Goal: Use online tool/utility

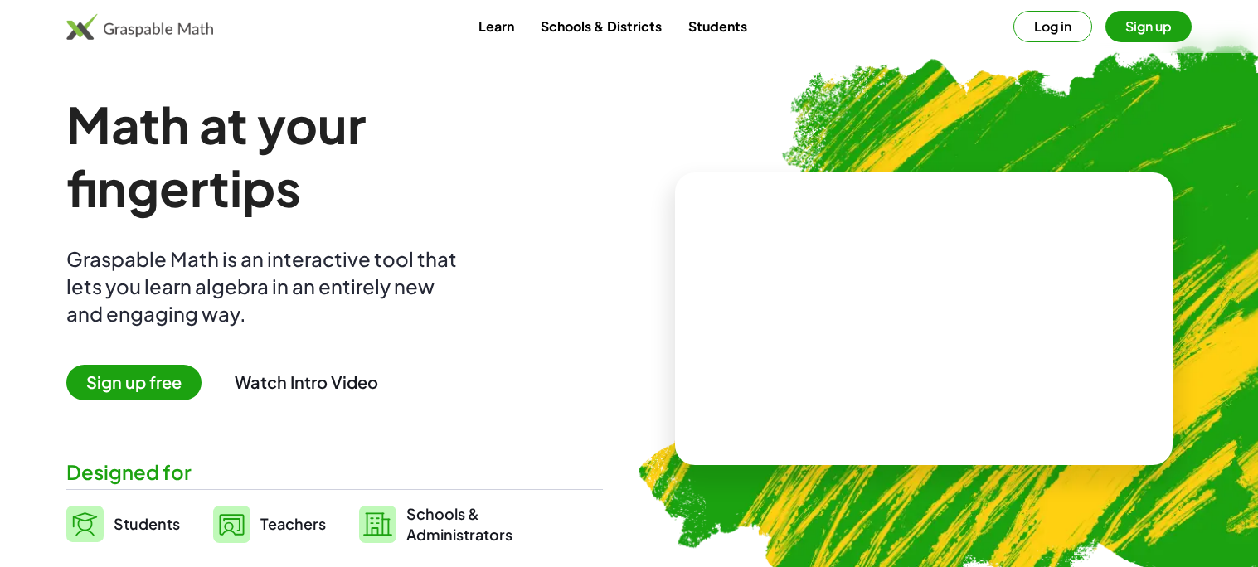
click at [1151, 27] on button "Sign up" at bounding box center [1148, 27] width 86 height 32
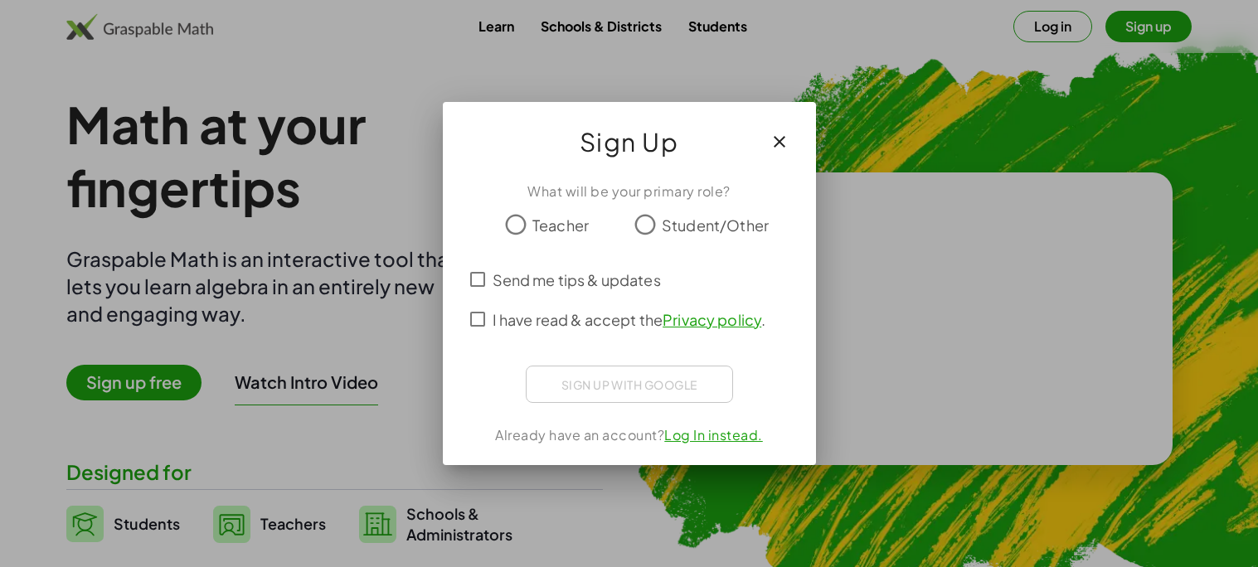
click at [771, 133] on icon "button" at bounding box center [779, 142] width 20 height 20
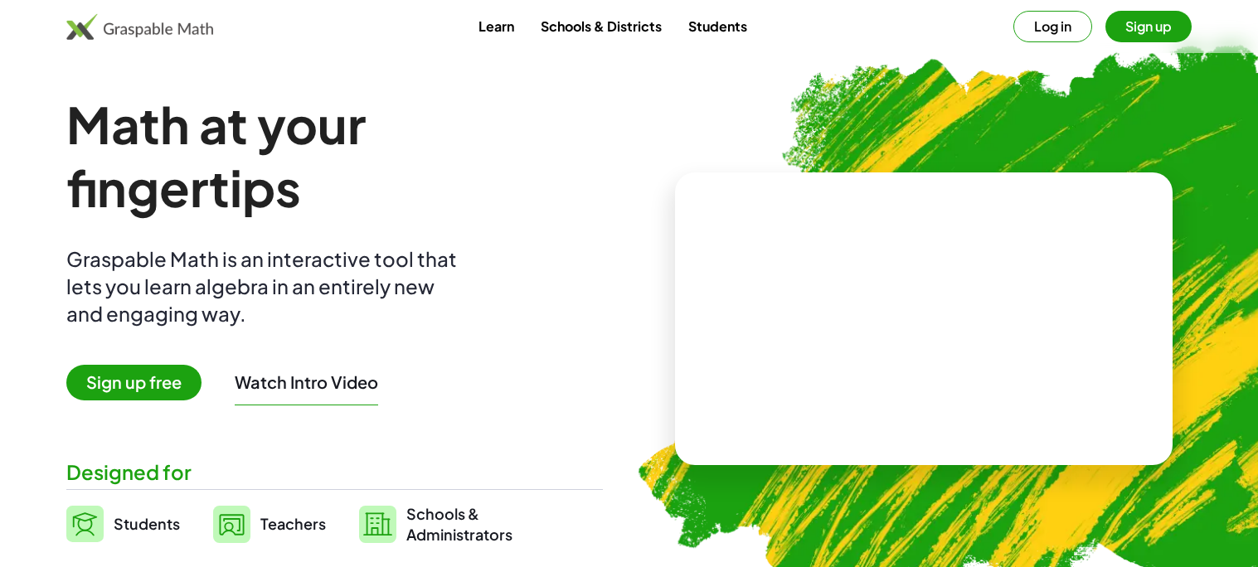
click at [1041, 38] on button "Log in" at bounding box center [1052, 27] width 79 height 32
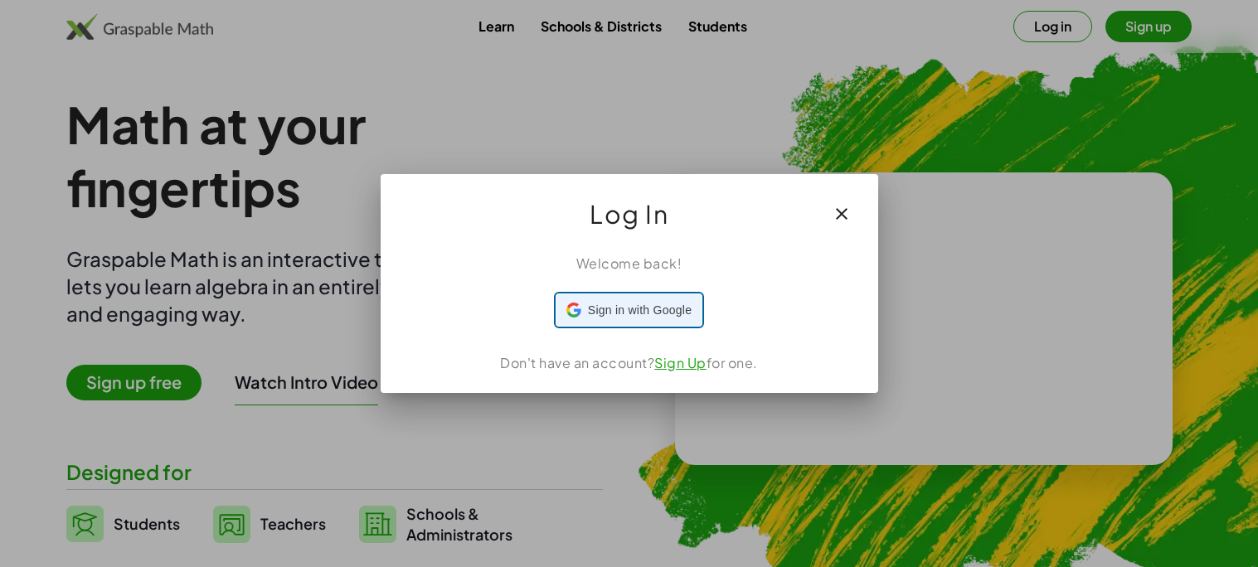
click at [695, 301] on div at bounding box center [628, 310] width 145 height 32
click at [847, 221] on icon "button" at bounding box center [842, 214] width 20 height 20
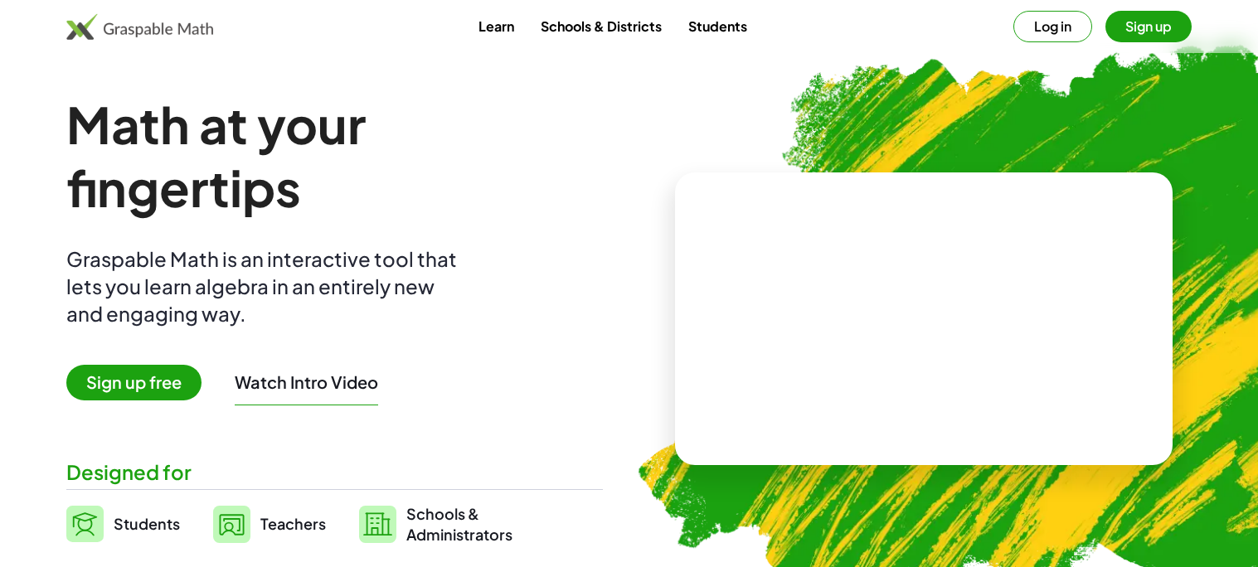
click at [722, 22] on link "Students" at bounding box center [717, 26] width 85 height 31
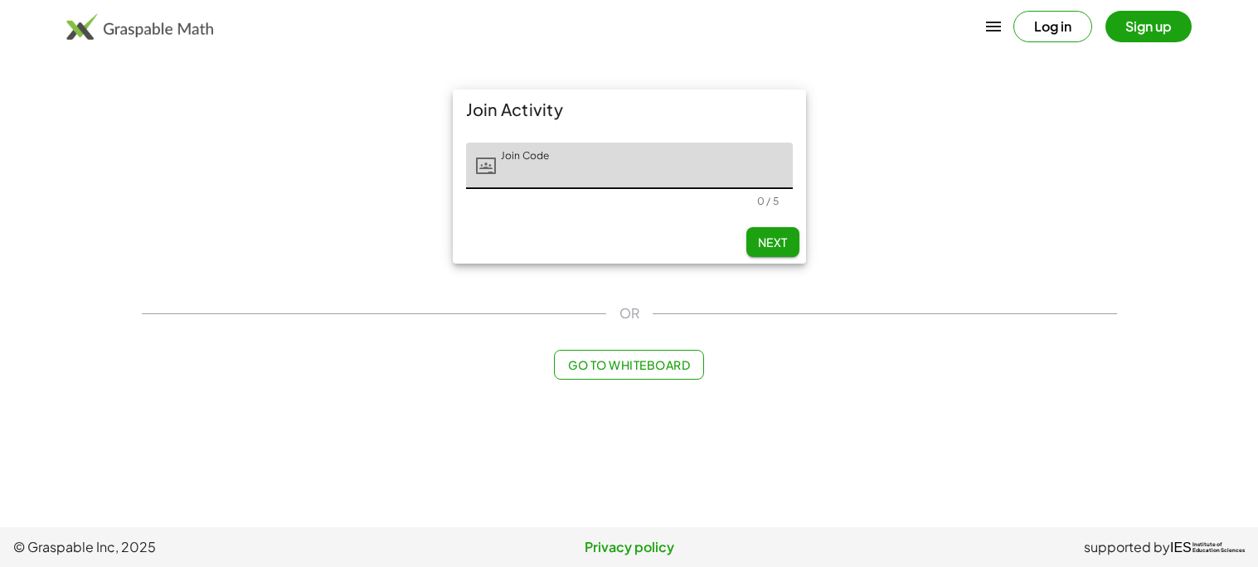
click at [609, 175] on input "Join Code" at bounding box center [644, 166] width 297 height 46
click at [618, 365] on span "Go to Whiteboard" at bounding box center [629, 364] width 122 height 15
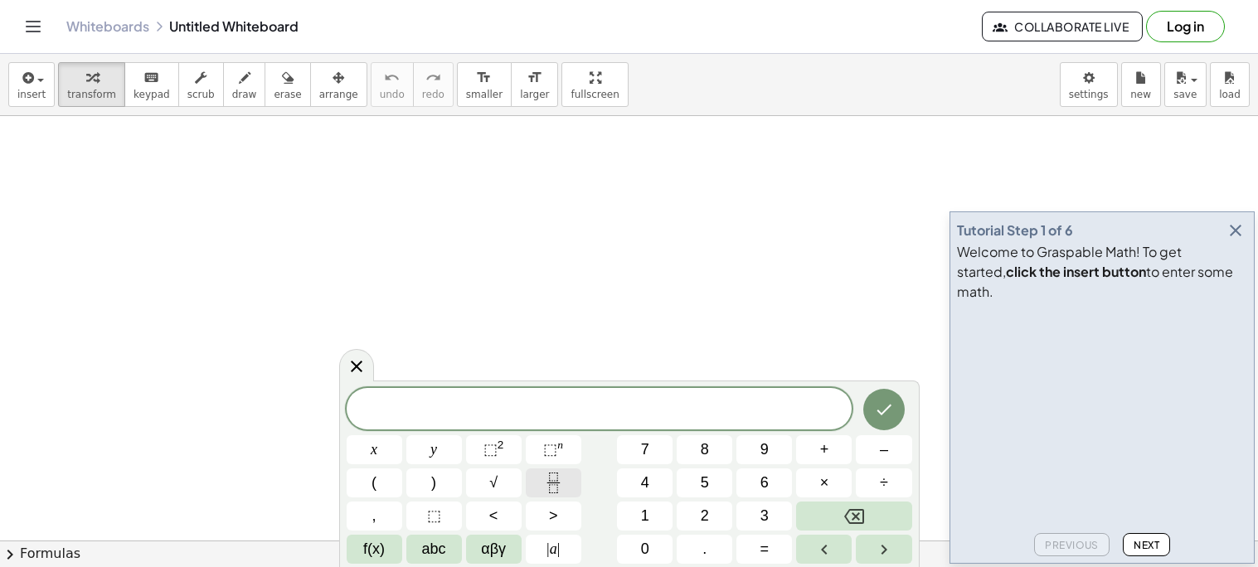
click at [575, 484] on button "Fraction" at bounding box center [554, 482] width 56 height 29
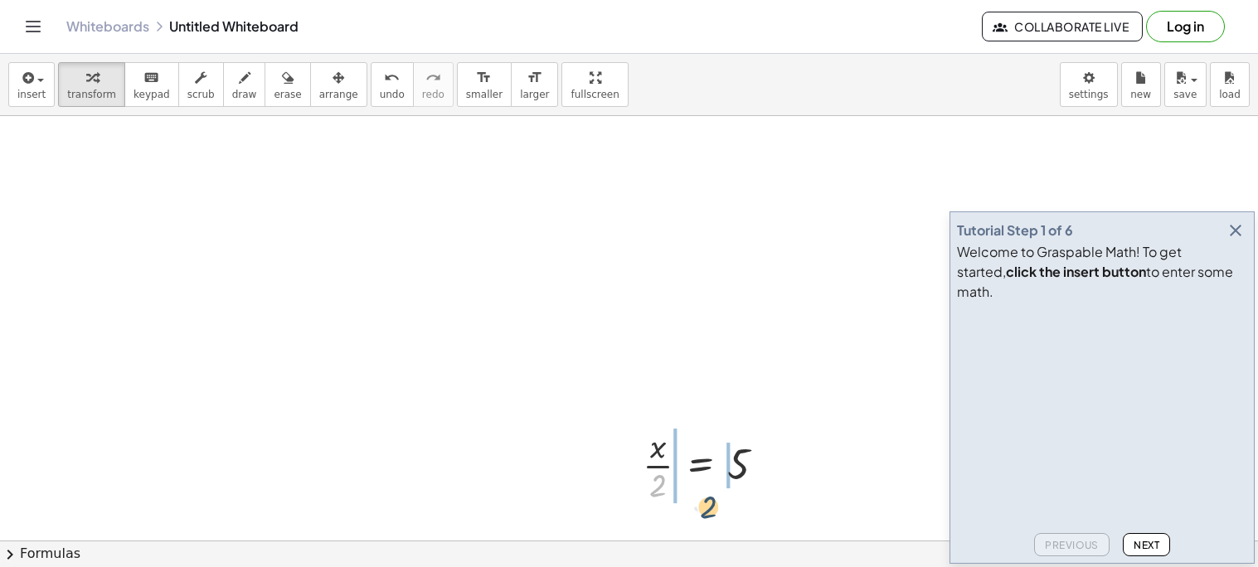
drag, startPoint x: 652, startPoint y: 485, endPoint x: 719, endPoint y: 502, distance: 69.2
click at [719, 502] on div at bounding box center [710, 464] width 153 height 83
click at [719, 502] on div at bounding box center [710, 464] width 217 height 83
click at [380, 96] on span "undo" at bounding box center [392, 95] width 25 height 12
drag, startPoint x: 658, startPoint y: 490, endPoint x: 755, endPoint y: 490, distance: 97.8
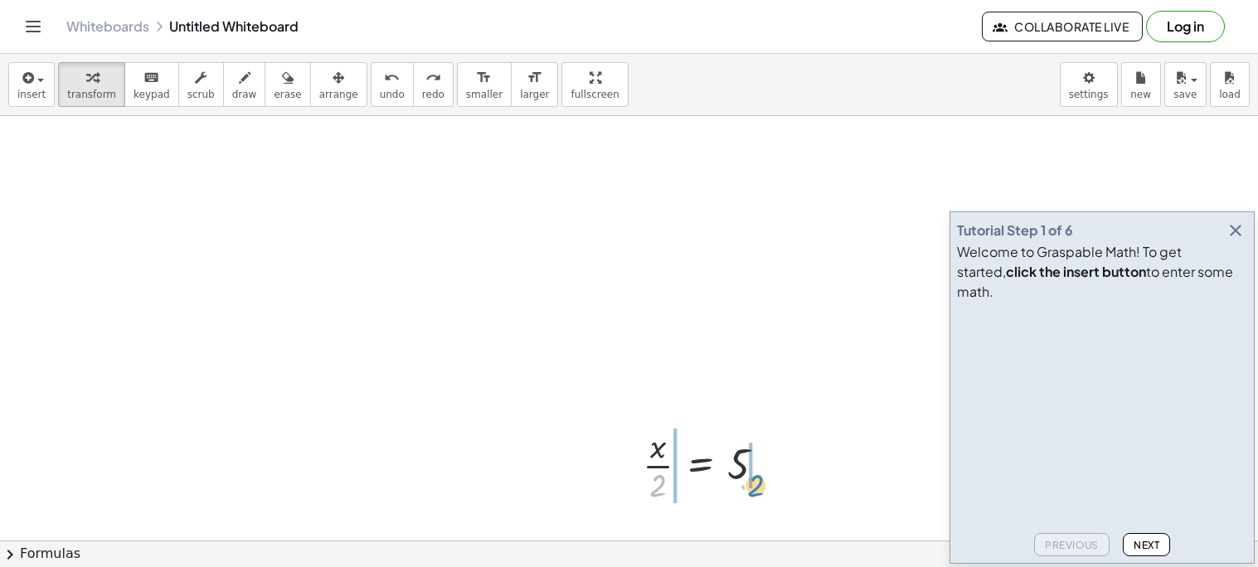
click at [755, 490] on div at bounding box center [710, 464] width 153 height 83
click at [641, 467] on div at bounding box center [710, 464] width 217 height 83
click at [653, 464] on div at bounding box center [719, 464] width 201 height 83
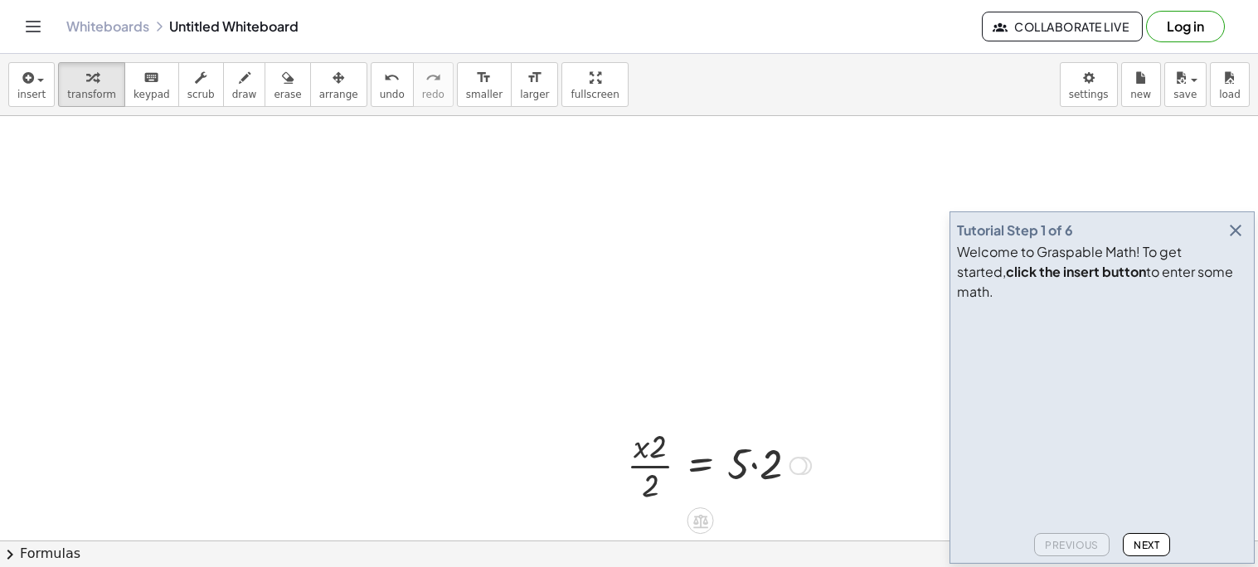
click at [653, 464] on div at bounding box center [719, 464] width 201 height 83
click at [384, 81] on icon "undo" at bounding box center [392, 78] width 16 height 20
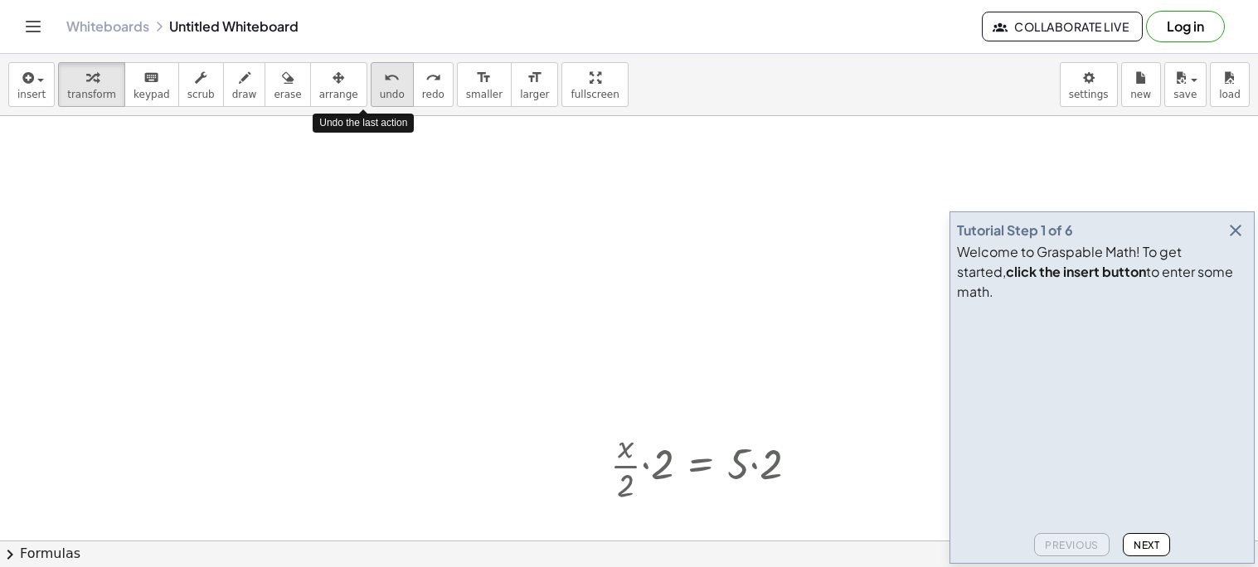
click at [384, 81] on icon "undo" at bounding box center [392, 78] width 16 height 20
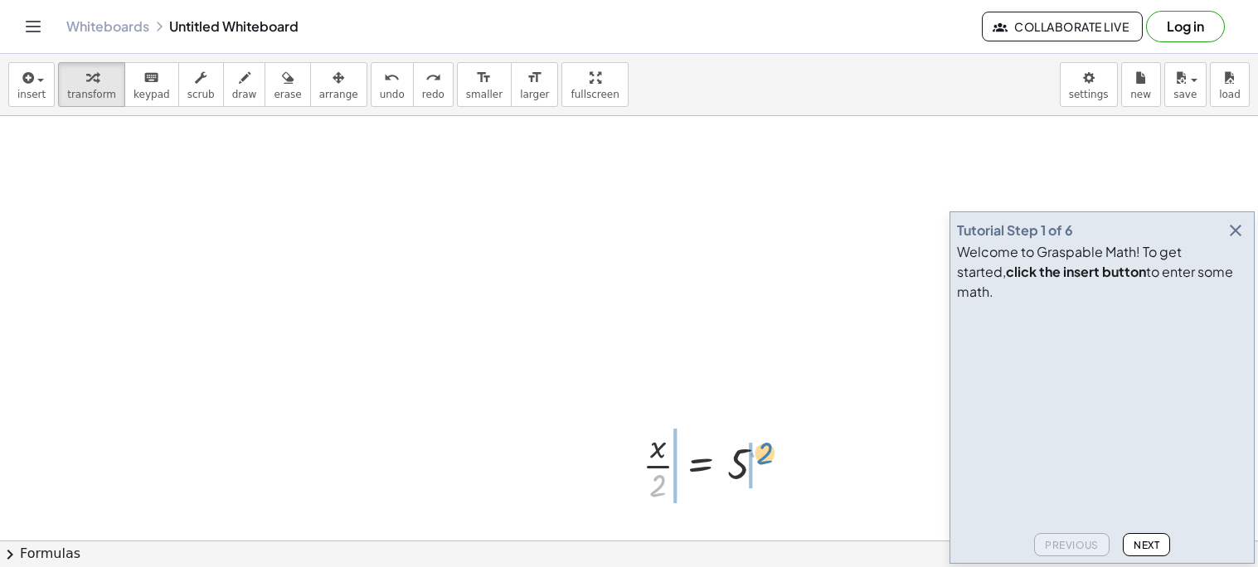
drag, startPoint x: 656, startPoint y: 484, endPoint x: 764, endPoint y: 452, distance: 113.3
click at [764, 452] on div at bounding box center [710, 464] width 153 height 83
click at [645, 468] on div at bounding box center [710, 464] width 217 height 83
drag, startPoint x: 653, startPoint y: 447, endPoint x: 651, endPoint y: 486, distance: 39.0
click at [753, 469] on div at bounding box center [731, 464] width 176 height 56
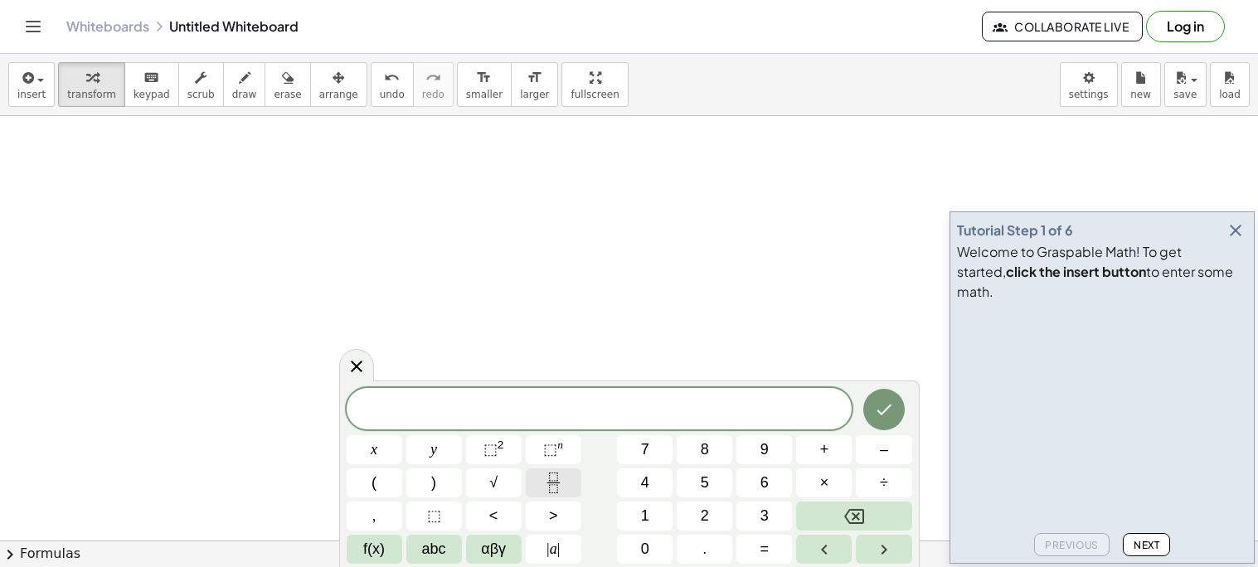
click at [564, 478] on button "Fraction" at bounding box center [554, 482] width 56 height 29
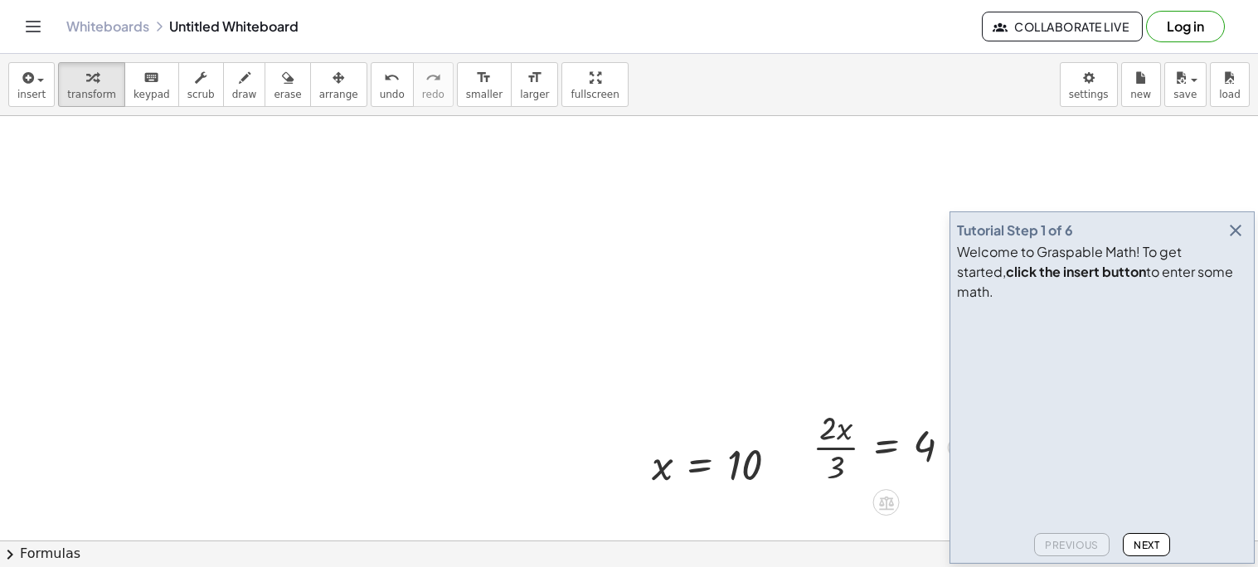
click at [826, 450] on div at bounding box center [888, 446] width 169 height 83
click at [1232, 240] on icon "button" at bounding box center [1235, 231] width 20 height 20
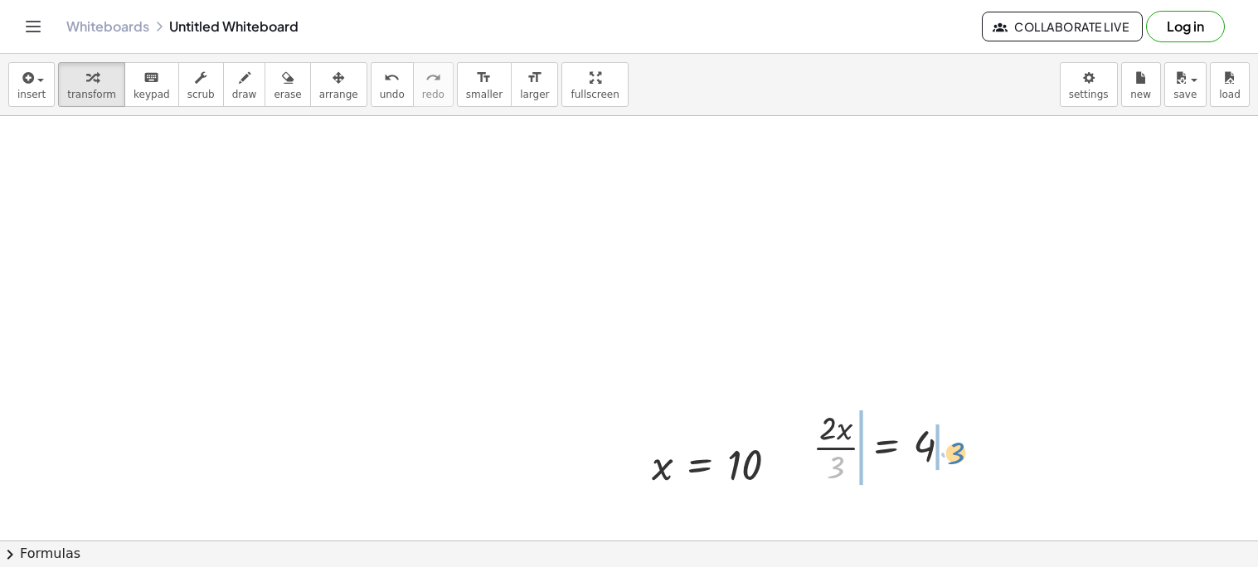
drag, startPoint x: 842, startPoint y: 459, endPoint x: 960, endPoint y: 445, distance: 119.4
click at [960, 445] on div at bounding box center [888, 446] width 169 height 83
click at [833, 449] on div at bounding box center [888, 446] width 235 height 83
click at [846, 431] on div at bounding box center [897, 446] width 220 height 83
click at [827, 447] on div at bounding box center [897, 446] width 220 height 83
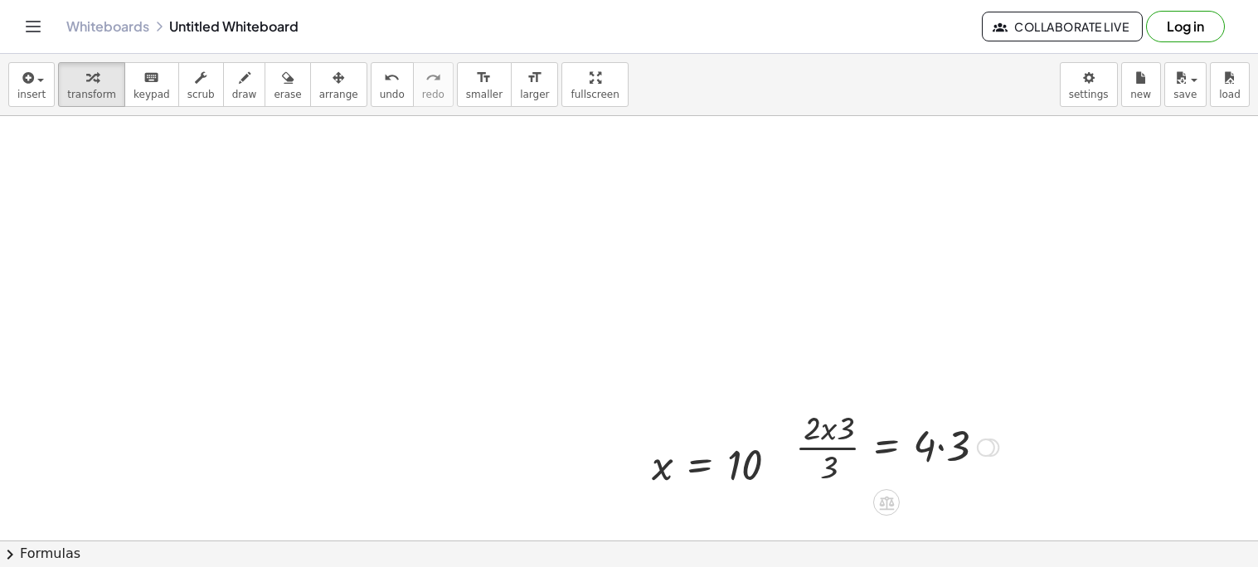
click at [827, 447] on div at bounding box center [897, 446] width 220 height 83
click at [384, 75] on icon "undo" at bounding box center [392, 78] width 16 height 20
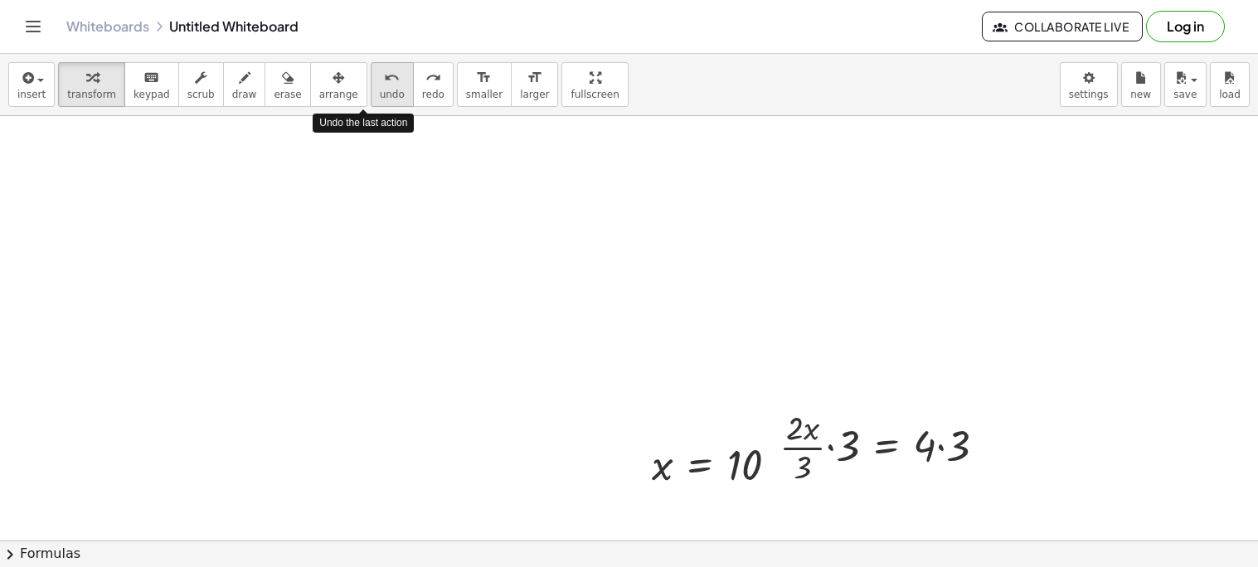
click at [384, 75] on icon "undo" at bounding box center [392, 78] width 16 height 20
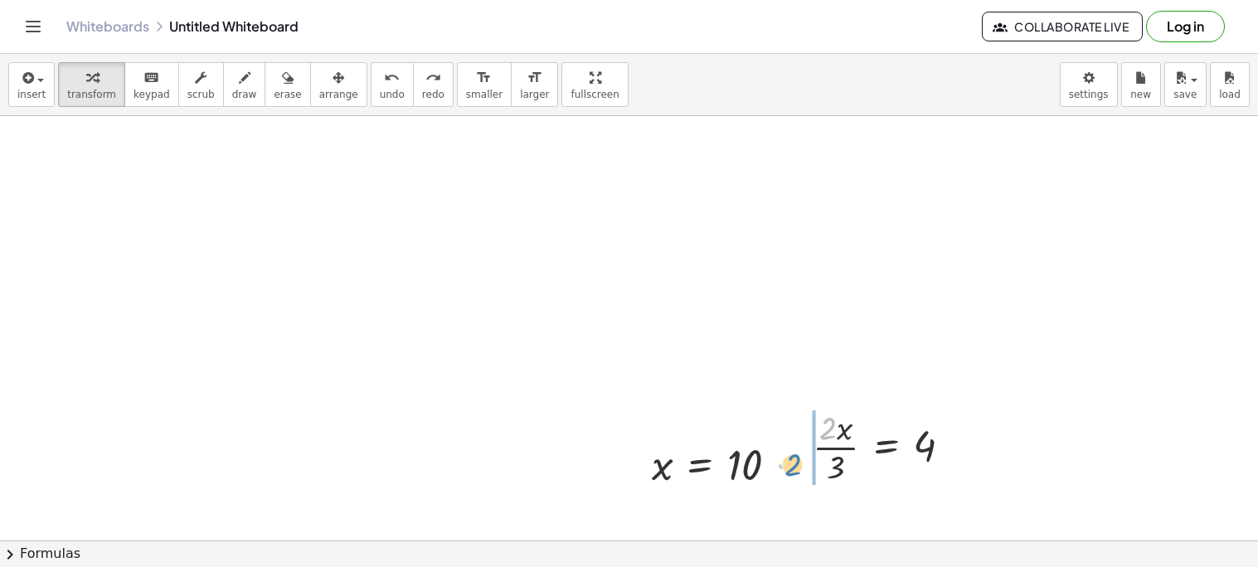
drag, startPoint x: 825, startPoint y: 433, endPoint x: 789, endPoint y: 469, distance: 51.6
click at [789, 469] on div "· 2 · 2 · x · 3 = 4" at bounding box center [883, 445] width 190 height 91
click at [824, 450] on div at bounding box center [880, 446] width 186 height 83
